Goal: Task Accomplishment & Management: Manage account settings

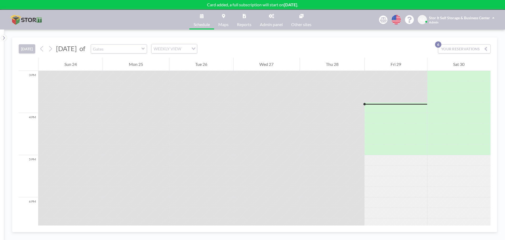
scroll to position [653, 0]
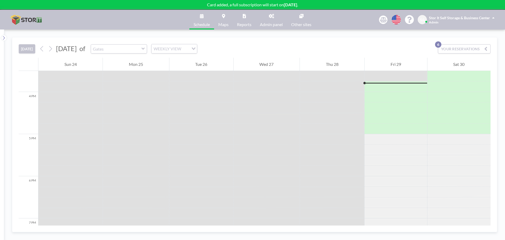
click at [456, 50] on button "YOUR RESERVATIONS 6" at bounding box center [464, 48] width 53 height 9
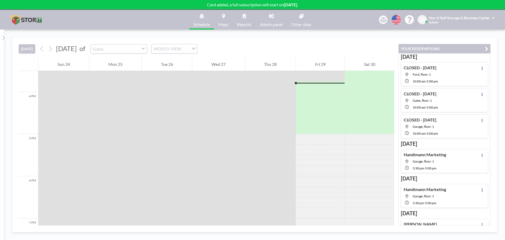
click at [376, 43] on div "TODAY August 2025 of Gates WEEKLY VIEW Loading..." at bounding box center [207, 48] width 376 height 20
click at [487, 48] on icon "button" at bounding box center [486, 49] width 3 height 6
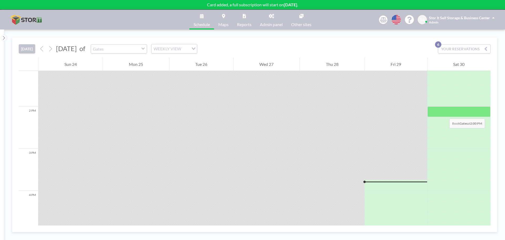
scroll to position [547, 0]
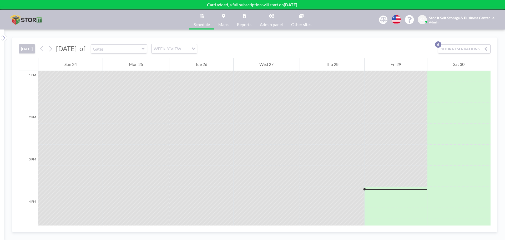
click at [225, 18] on icon at bounding box center [223, 16] width 3 height 4
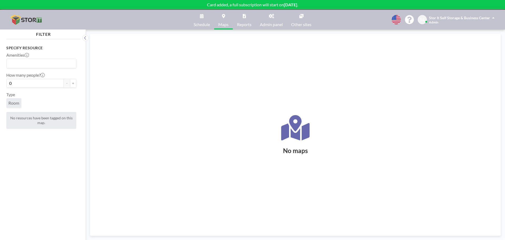
click at [199, 17] on link "Schedule" at bounding box center [201, 20] width 25 height 20
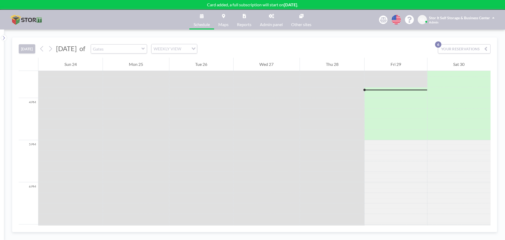
scroll to position [653, 0]
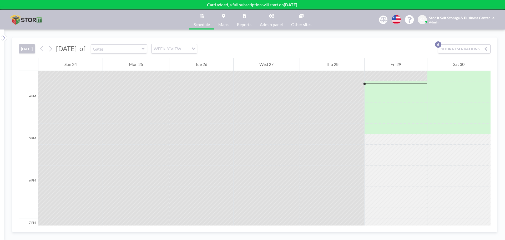
click at [244, 19] on link "Reports" at bounding box center [244, 20] width 23 height 20
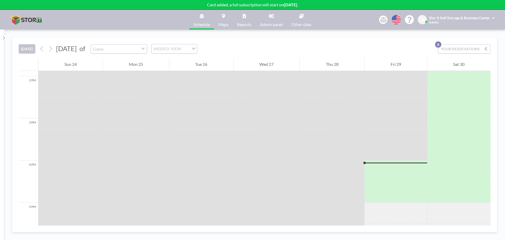
scroll to position [532, 0]
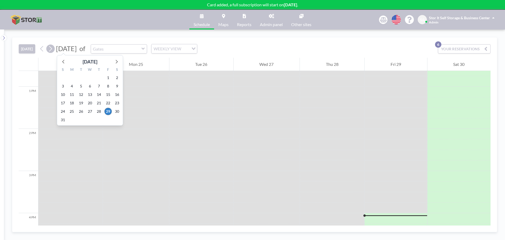
click at [54, 50] on button at bounding box center [50, 48] width 8 height 8
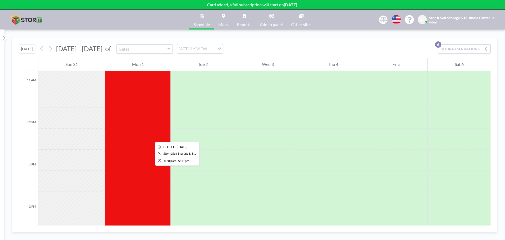
scroll to position [458, 0]
click at [131, 47] on input "text" at bounding box center [142, 48] width 51 height 9
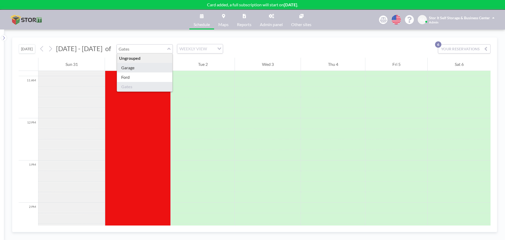
type input "Garage"
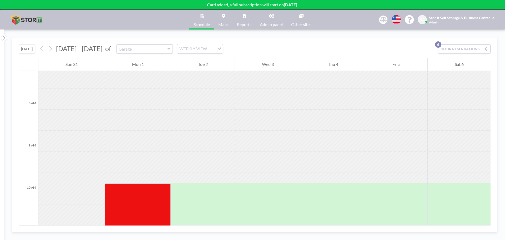
scroll to position [326, 0]
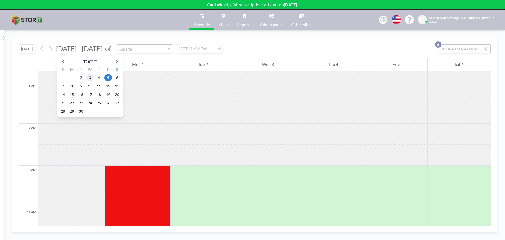
click at [91, 79] on span "3" at bounding box center [89, 77] width 7 height 7
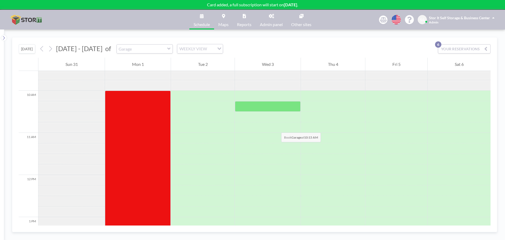
scroll to position [432, 0]
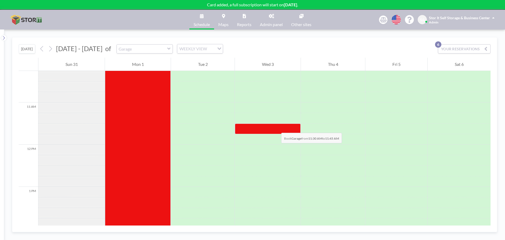
click at [276, 127] on div at bounding box center [268, 128] width 66 height 11
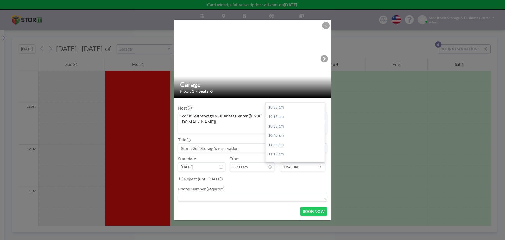
scroll to position [56, 0]
click at [289, 164] on input "11:45 am" at bounding box center [302, 166] width 45 height 9
click at [289, 110] on div "02:00 pm" at bounding box center [297, 112] width 62 height 9
type input "02:00 pm"
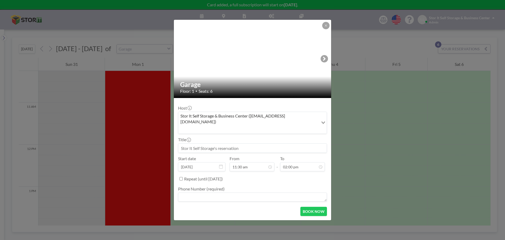
click at [218, 144] on input at bounding box center [252, 147] width 148 height 9
type input "[PERSON_NAME]"
click at [205, 192] on textarea at bounding box center [252, 196] width 149 height 9
type textarea "na"
click at [322, 207] on button "BOOK NOW" at bounding box center [314, 211] width 27 height 9
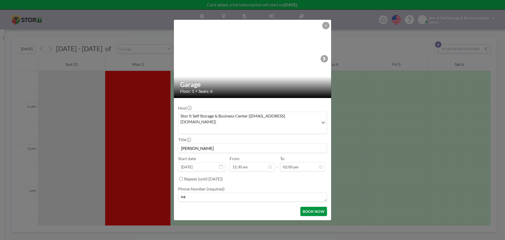
type input "[PERSON_NAME]"
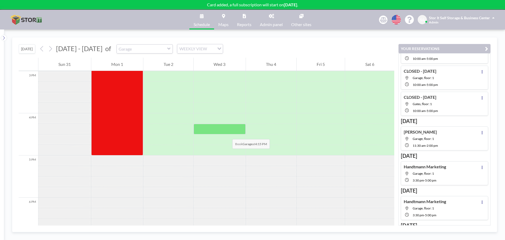
scroll to position [563, 0]
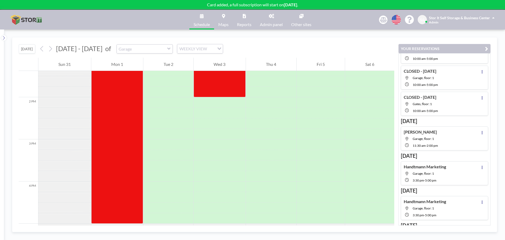
click at [486, 47] on icon "button" at bounding box center [486, 49] width 3 height 6
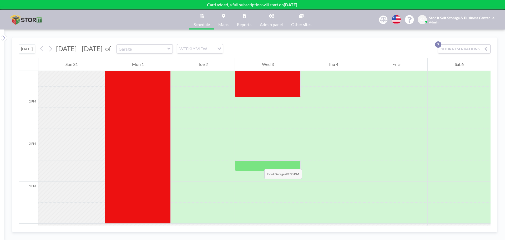
click at [259, 164] on div at bounding box center [268, 165] width 66 height 11
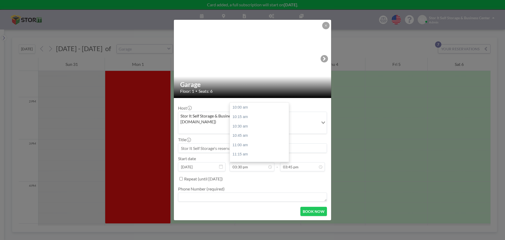
click at [259, 164] on input "03:30 pm" at bounding box center [252, 166] width 45 height 9
click at [302, 164] on input "03:45 pm" at bounding box center [302, 166] width 45 height 9
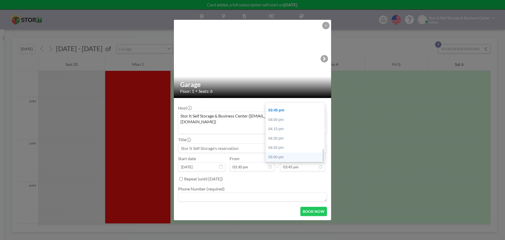
click at [285, 152] on div "05:00 pm" at bounding box center [297, 156] width 62 height 9
type input "05:00 pm"
click at [223, 143] on input at bounding box center [252, 147] width 148 height 9
click at [272, 143] on input at bounding box center [252, 147] width 148 height 9
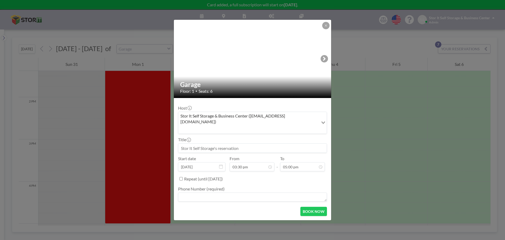
paste input "Handtmann Marketing"
type input "Handtmann Marketing"
click at [204, 192] on textarea at bounding box center [252, 196] width 149 height 9
type textarea "na"
click at [321, 207] on button "BOOK NOW" at bounding box center [314, 211] width 27 height 9
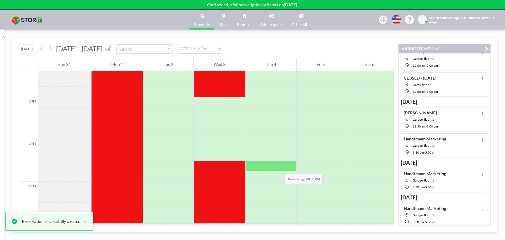
scroll to position [48, 0]
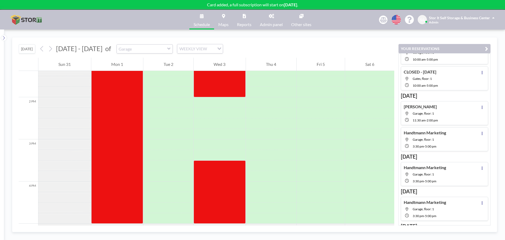
click at [340, 48] on div "[DATE] [DATE] - [DATE] of Garage WEEKLY VIEW Loading..." at bounding box center [207, 48] width 376 height 20
click at [51, 50] on icon at bounding box center [50, 49] width 5 height 8
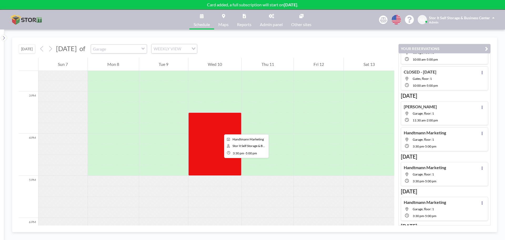
scroll to position [616, 0]
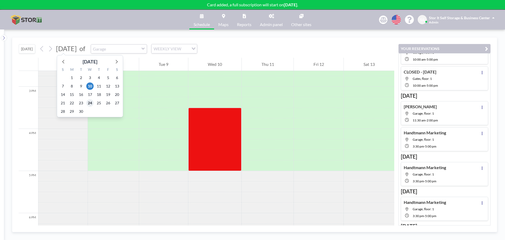
click at [87, 103] on span "24" at bounding box center [89, 102] width 7 height 7
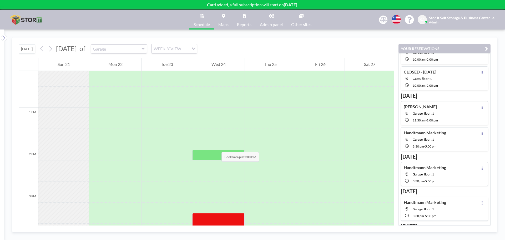
scroll to position [589, 0]
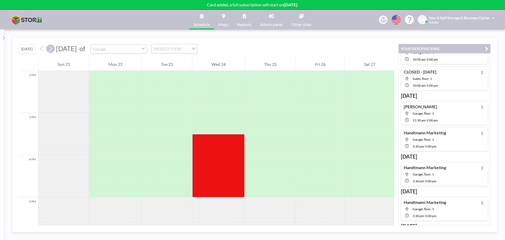
click at [52, 48] on icon at bounding box center [50, 49] width 3 height 6
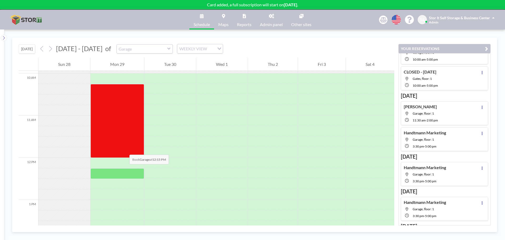
scroll to position [458, 0]
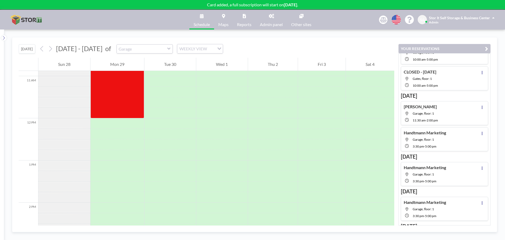
click at [488, 49] on icon "button" at bounding box center [486, 49] width 3 height 6
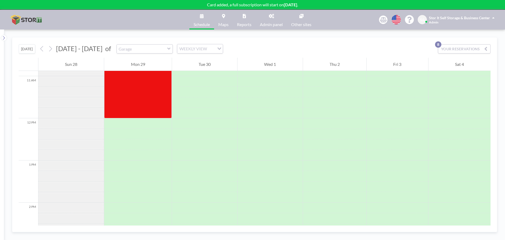
click at [202, 18] on icon at bounding box center [202, 16] width 4 height 4
click at [2, 37] on icon at bounding box center [3, 37] width 3 height 5
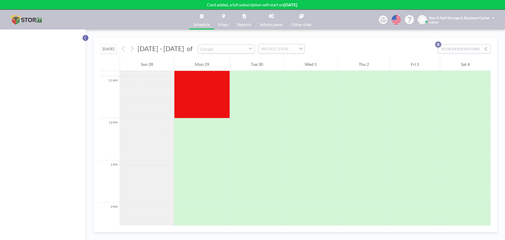
click at [84, 38] on icon at bounding box center [85, 37] width 3 height 5
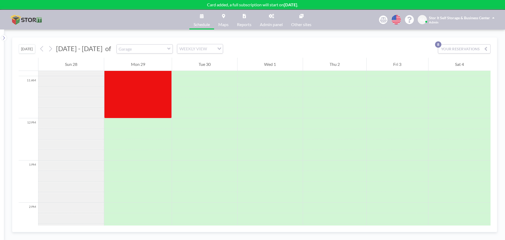
click at [326, 46] on div "[DATE] [DATE] - [DATE] of Garage WEEKLY VIEW Loading... YOUR RESERVATIONS 8" at bounding box center [255, 48] width 472 height 20
click at [245, 46] on div "[DATE] [DATE] - [DATE] of Garage WEEKLY VIEW Loading... YOUR RESERVATIONS 8" at bounding box center [255, 48] width 472 height 20
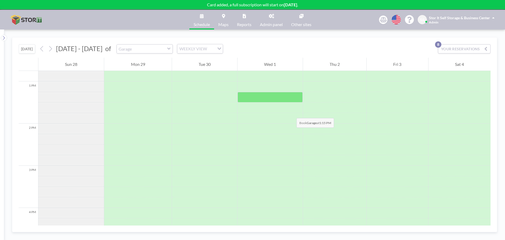
scroll to position [379, 0]
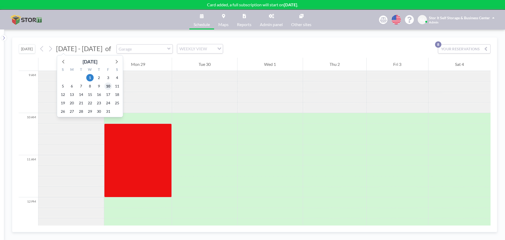
click at [105, 84] on span "10" at bounding box center [107, 85] width 7 height 7
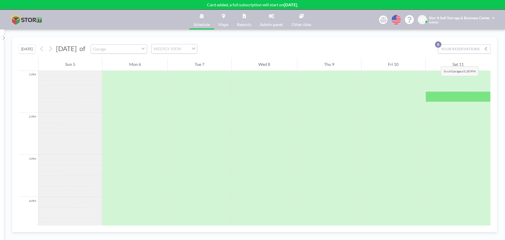
scroll to position [589, 0]
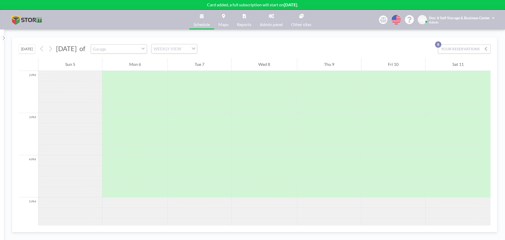
click at [475, 43] on div "[DATE] [DATE] of Garage WEEKLY VIEW Loading... YOUR RESERVATIONS 8" at bounding box center [255, 48] width 472 height 20
click at [472, 48] on button "YOUR RESERVATIONS 8" at bounding box center [464, 48] width 53 height 9
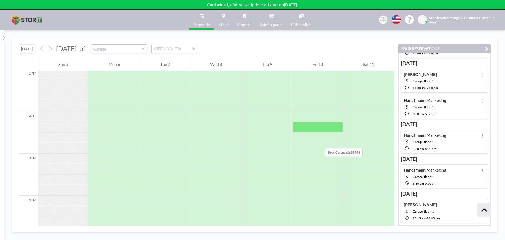
scroll to position [511, 0]
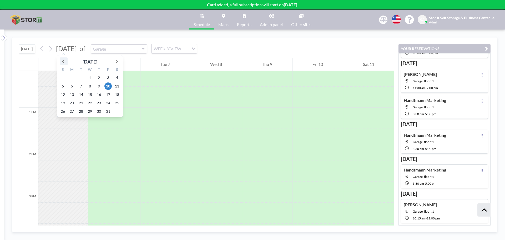
click at [64, 63] on icon at bounding box center [63, 61] width 7 height 7
click at [88, 88] on span "10" at bounding box center [89, 85] width 7 height 7
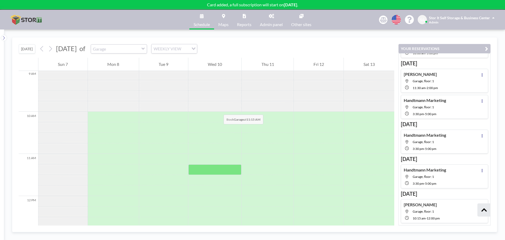
scroll to position [379, 0]
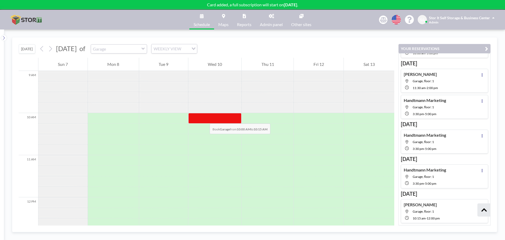
click at [204, 118] on div at bounding box center [214, 118] width 53 height 11
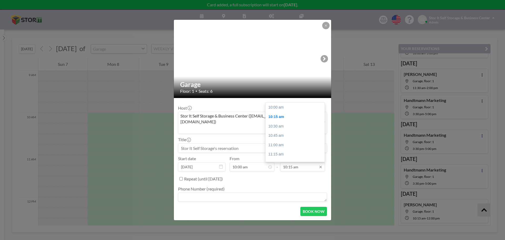
click at [295, 164] on input "10:15 am" at bounding box center [302, 166] width 45 height 9
click at [282, 116] on div "12:00 pm" at bounding box center [297, 120] width 62 height 9
type input "12:00 pm"
click at [215, 143] on input at bounding box center [252, 147] width 148 height 9
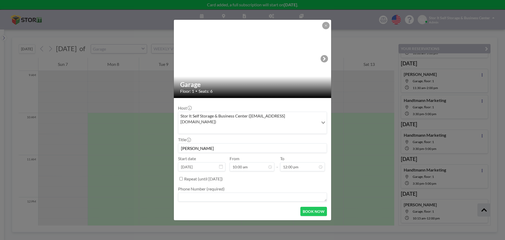
type input "[PERSON_NAME]"
drag, startPoint x: 203, startPoint y: 142, endPoint x: 128, endPoint y: 122, distance: 77.3
click at [152, 130] on div "Garage Floor: 1 • Seats: 6 Host Stor It Self Storage & Business Center ([EMAIL_…" at bounding box center [252, 120] width 505 height 240
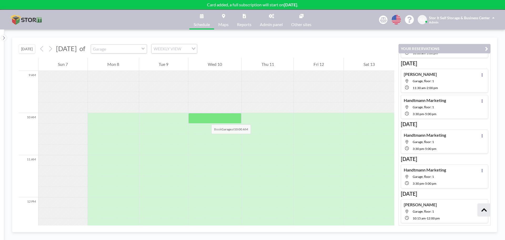
click at [211, 119] on div at bounding box center [214, 118] width 53 height 11
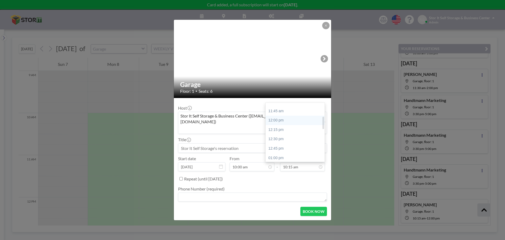
click at [287, 116] on div "12:00 pm" at bounding box center [297, 120] width 62 height 9
type input "12:00 pm"
click at [228, 137] on div "Title" at bounding box center [252, 145] width 149 height 16
click at [226, 143] on input at bounding box center [252, 147] width 148 height 9
type input "[PERSON_NAME]"
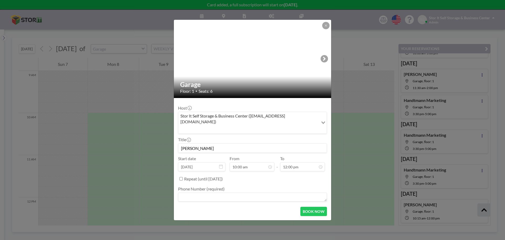
click at [202, 186] on div "Phone Number (required)" at bounding box center [252, 194] width 149 height 16
click at [201, 192] on textarea at bounding box center [252, 196] width 149 height 9
type textarea "na"
drag, startPoint x: 312, startPoint y: 203, endPoint x: 300, endPoint y: 177, distance: 28.6
click at [301, 178] on form "Host Stor It Self Storage & Business Center ([EMAIL_ADDRESS][DOMAIN_NAME]) Load…" at bounding box center [252, 159] width 157 height 122
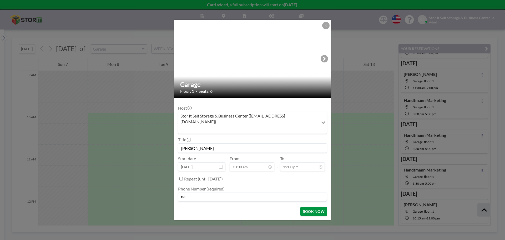
click at [313, 207] on button "BOOK NOW" at bounding box center [314, 211] width 27 height 9
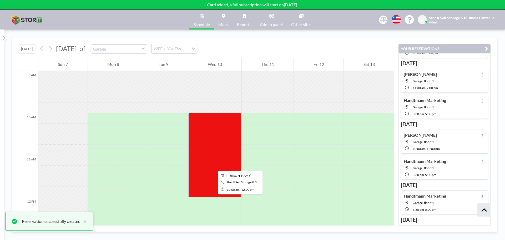
click at [214, 166] on div at bounding box center [214, 155] width 53 height 84
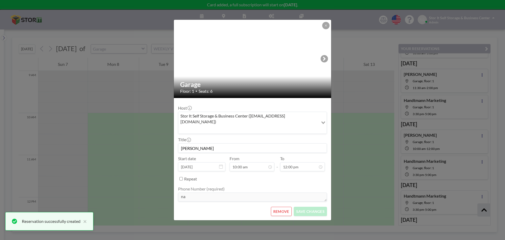
click at [214, 166] on div "Host Stor It Self Storage & Business Center ([EMAIL_ADDRESS][DOMAIN_NAME]) Load…" at bounding box center [252, 152] width 149 height 101
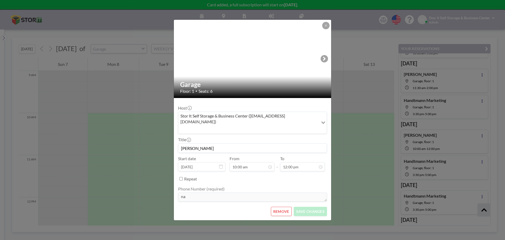
scroll to position [75, 0]
click at [282, 145] on input "[PERSON_NAME]" at bounding box center [252, 147] width 148 height 9
click at [254, 186] on div "Phone Number (required) na" at bounding box center [252, 194] width 149 height 16
click at [291, 165] on div "Host Stor It Self Storage & Business Center ([EMAIL_ADDRESS][DOMAIN_NAME]) Load…" at bounding box center [252, 152] width 149 height 101
click at [288, 103] on div "12:00 pm" at bounding box center [297, 107] width 62 height 9
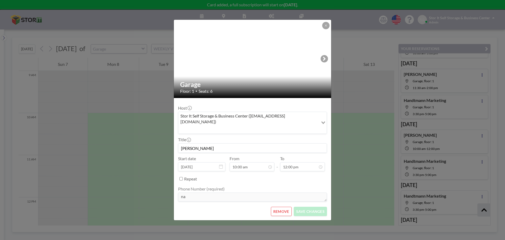
click at [254, 183] on ul "Phone Number (required) na" at bounding box center [252, 192] width 149 height 19
click at [248, 162] on input "10:00 am" at bounding box center [252, 166] width 45 height 9
click at [327, 27] on icon at bounding box center [325, 25] width 3 height 3
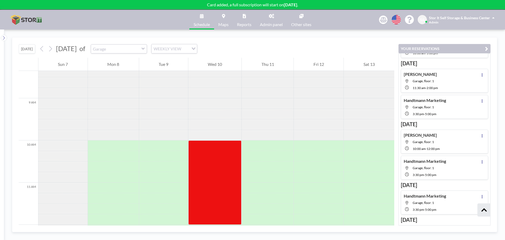
scroll to position [353, 0]
click at [357, 36] on div "[DATE] [DATE] of Garage WEEKLY VIEW Loading... 12 AM 1 AM 2 AM 3 AM 4 AM 5 AM 6…" at bounding box center [254, 134] width 501 height 210
click at [488, 47] on icon "button" at bounding box center [486, 49] width 3 height 6
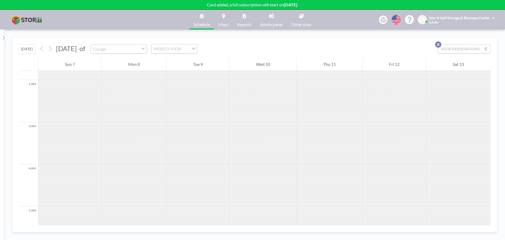
scroll to position [0, 0]
click at [3, 36] on icon at bounding box center [3, 37] width 3 height 5
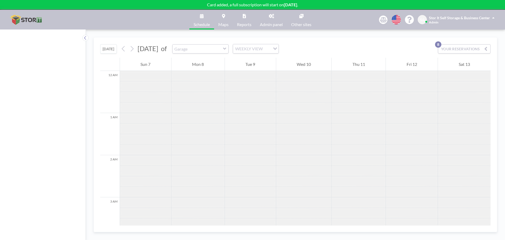
click at [239, 19] on link "Reports" at bounding box center [244, 20] width 23 height 20
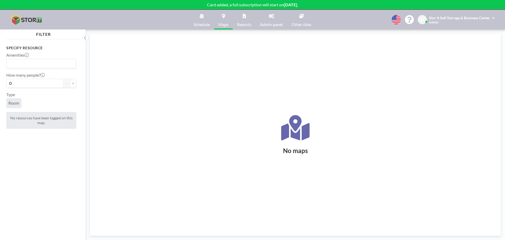
click at [200, 23] on span "Schedule" at bounding box center [202, 24] width 16 height 4
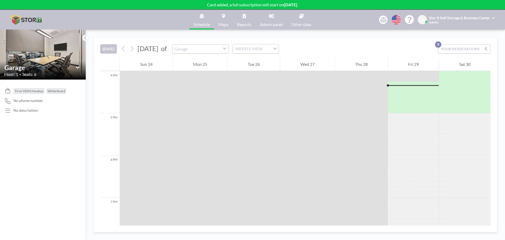
scroll to position [674, 0]
click at [83, 38] on button at bounding box center [85, 38] width 6 height 6
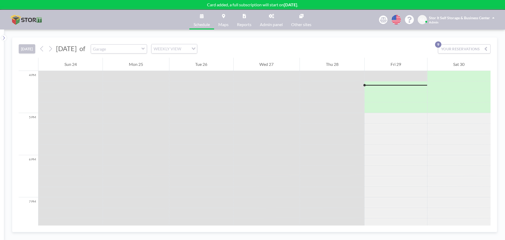
scroll to position [542, 0]
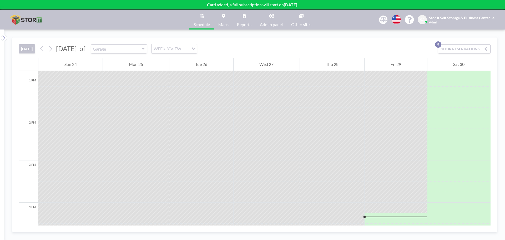
click at [301, 19] on link "Other sites" at bounding box center [301, 20] width 29 height 20
